Goal: Check status

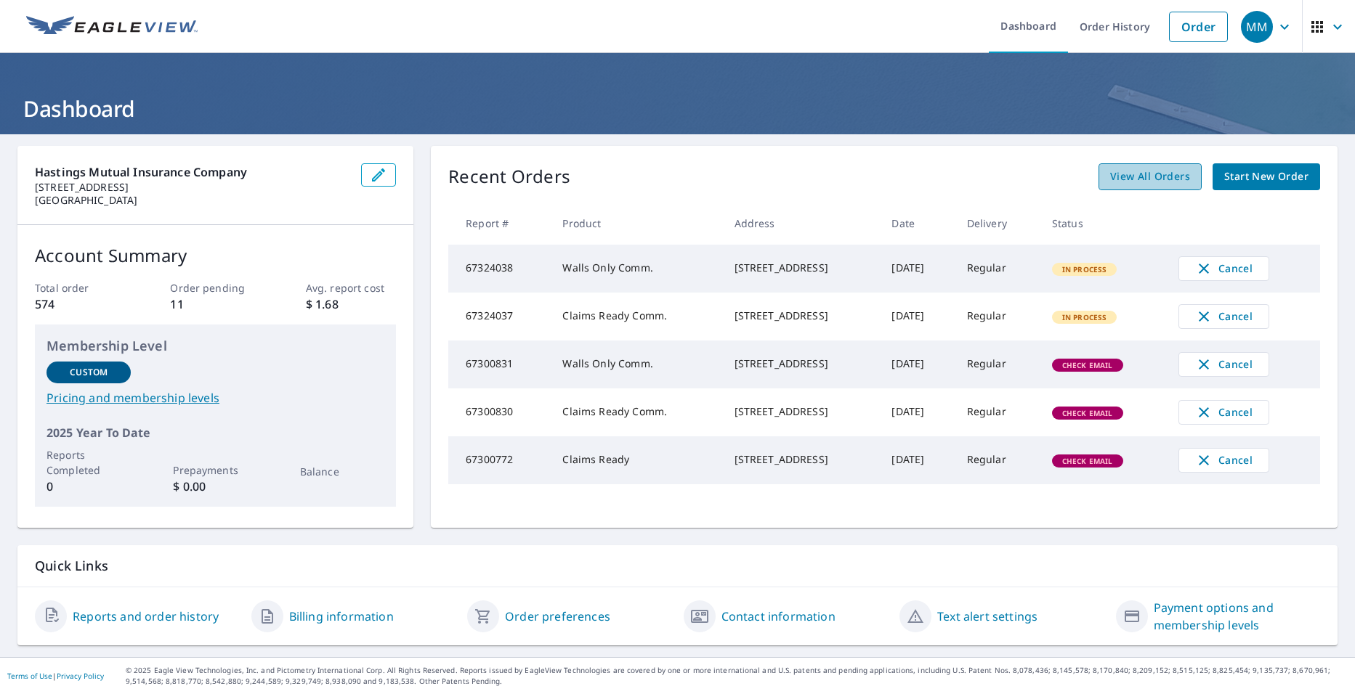
click at [1154, 184] on span "View All Orders" at bounding box center [1150, 177] width 80 height 18
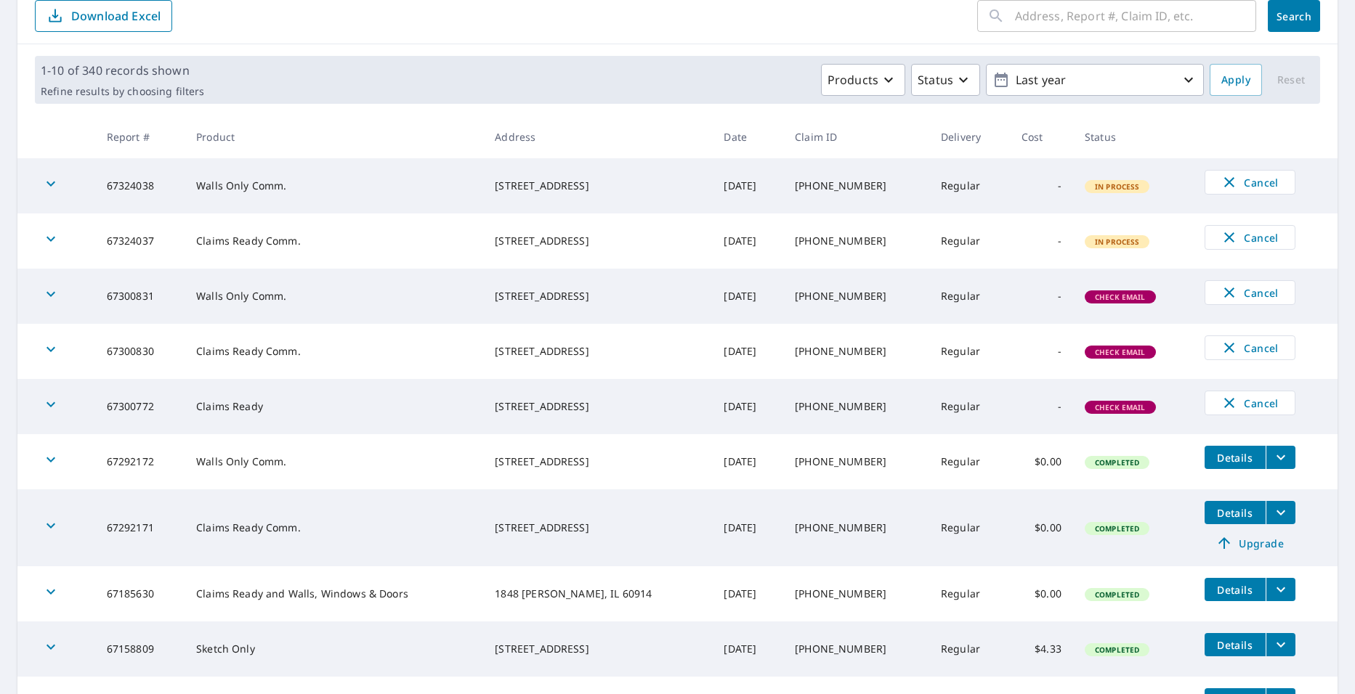
scroll to position [218, 0]
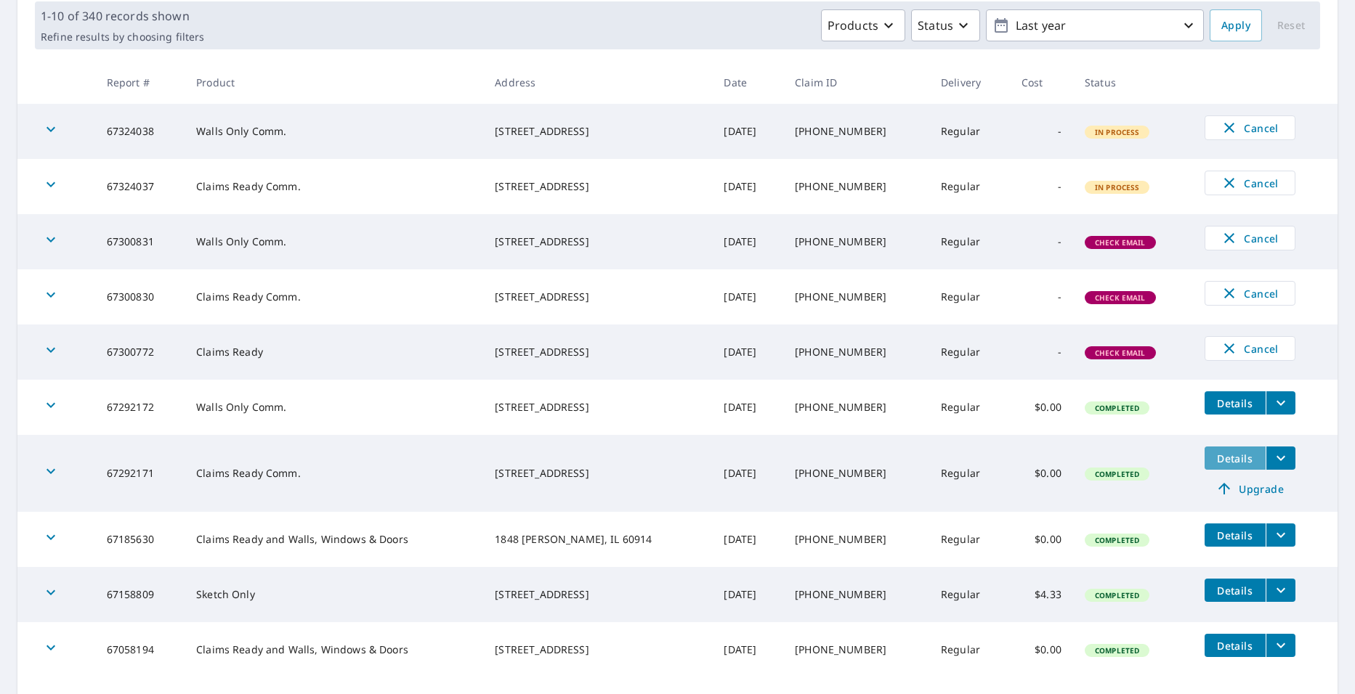
click at [1225, 462] on span "Details" at bounding box center [1235, 459] width 44 height 14
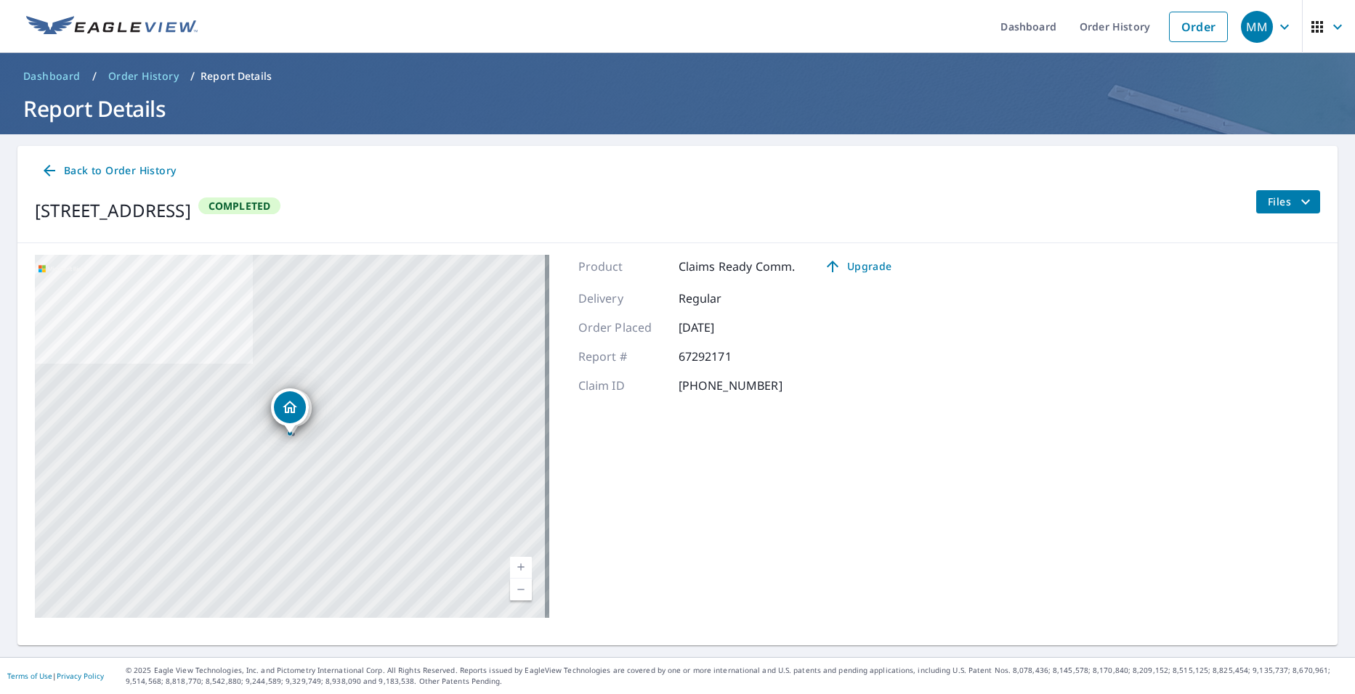
click at [1297, 208] on icon "filesDropdownBtn-67292171" at bounding box center [1305, 201] width 17 height 17
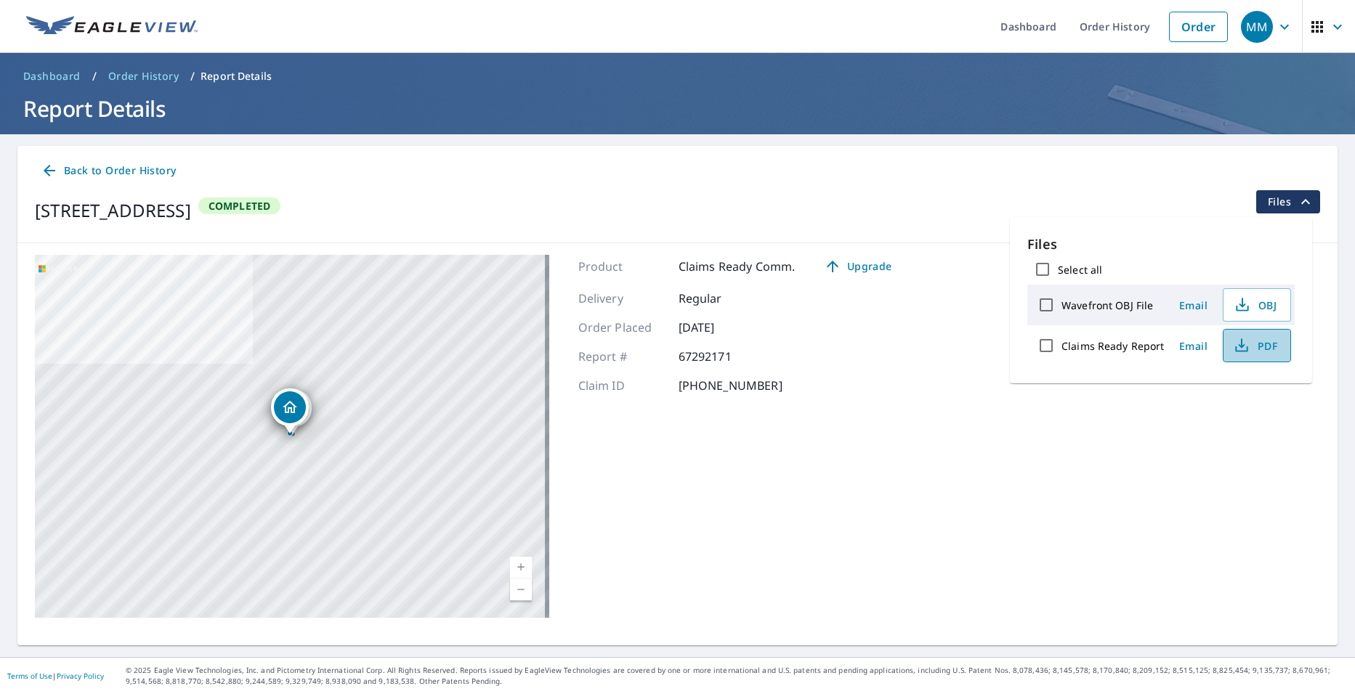
click at [1241, 343] on icon "button" at bounding box center [1241, 345] width 17 height 17
